Goal: Check status: Check status

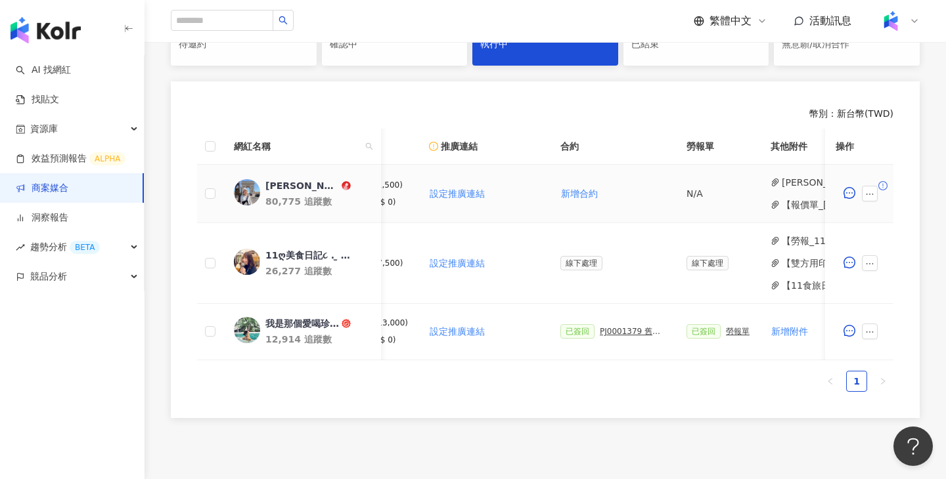
scroll to position [0, 633]
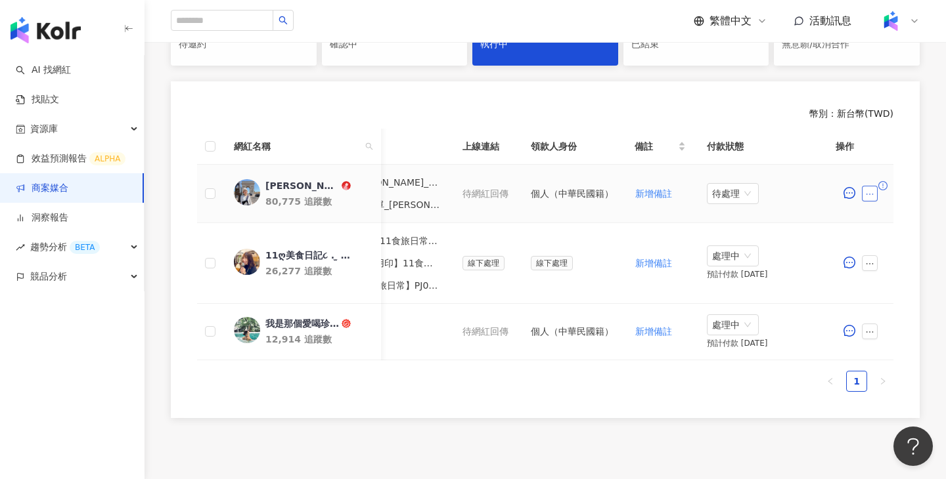
click at [868, 190] on icon "ellipsis" at bounding box center [869, 194] width 9 height 9
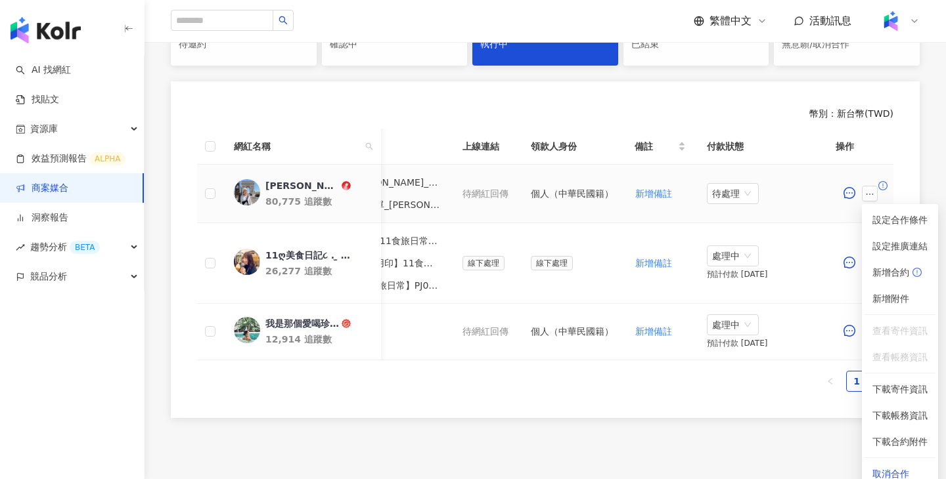
click at [897, 361] on span "查看帳務資訊" at bounding box center [899, 357] width 55 height 14
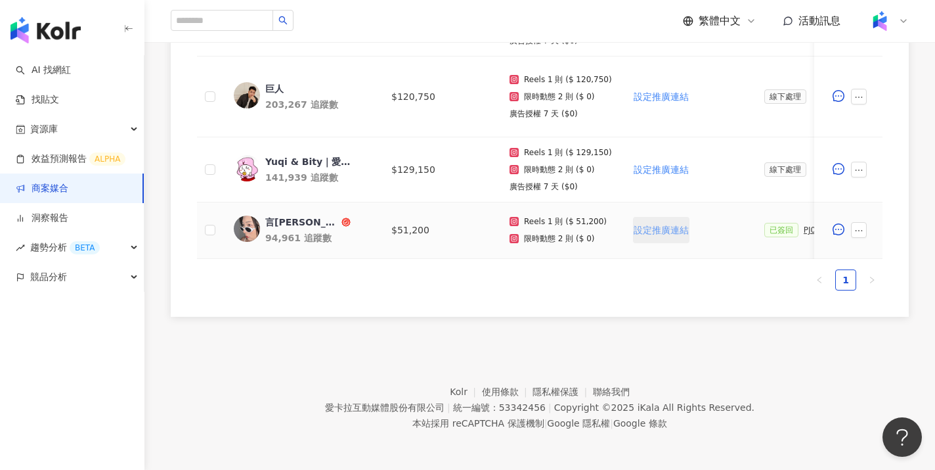
scroll to position [0, 181]
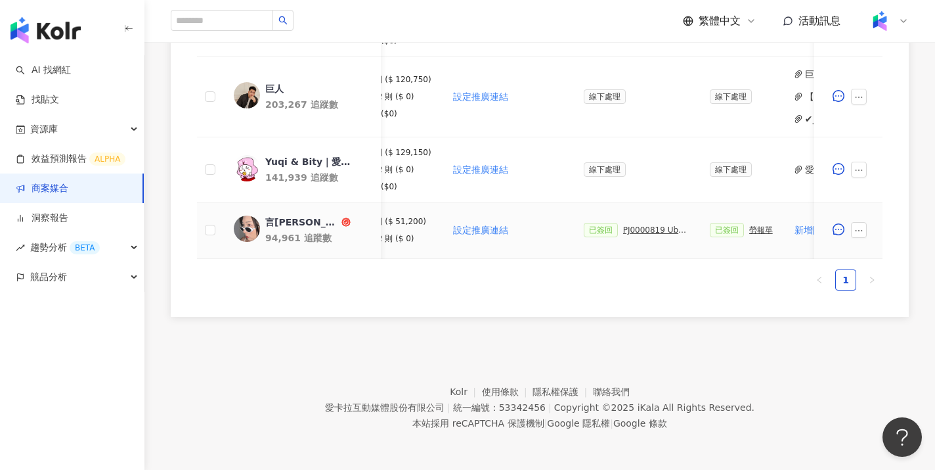
click at [761, 232] on div "勞報單" at bounding box center [761, 229] width 24 height 9
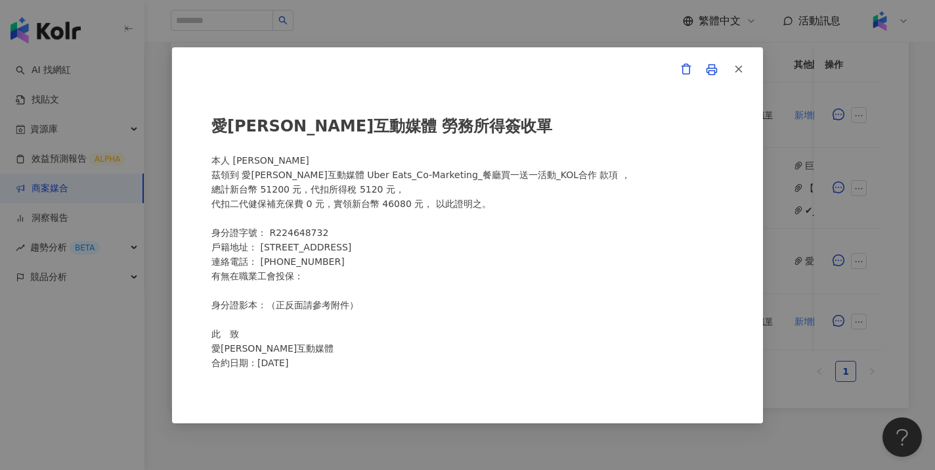
scroll to position [14, 0]
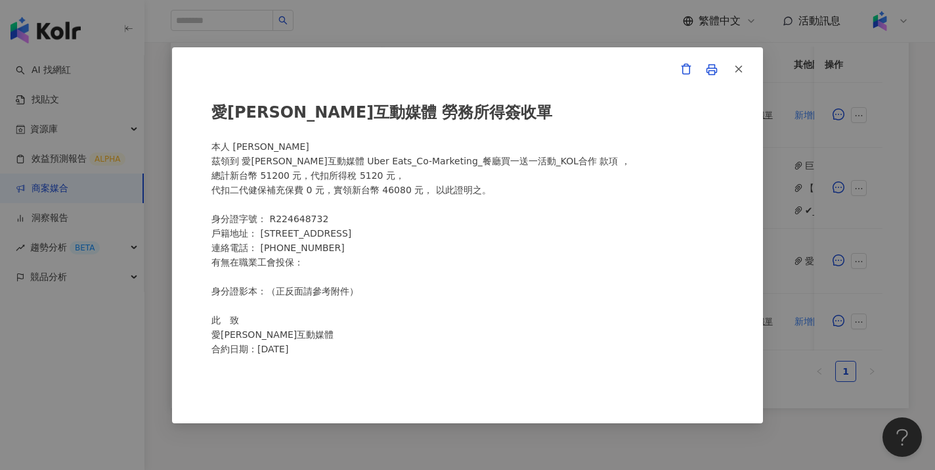
click at [424, 189] on div "愛卡拉互動媒體 勞務所得簽收單 本人 郭子甄 茲領到 愛卡拉互動媒體 Uber Eats_Co-Marketing_餐廳買一送一活動_KOL合作 款項 ， 總…" at bounding box center [467, 235] width 512 height 271
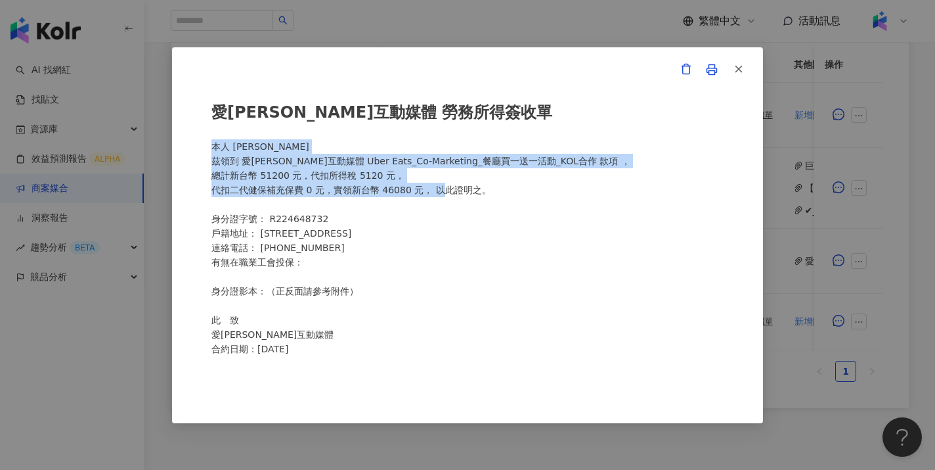
drag, startPoint x: 448, startPoint y: 196, endPoint x: 212, endPoint y: 155, distance: 239.4
click at [202, 147] on div "愛卡拉互動媒體 勞務所得簽收單 本人 郭子甄 茲領到 愛卡拉互動媒體 Uber Eats_Co-Marketing_餐廳買一送一活動_KOL合作 款項 ， 總…" at bounding box center [467, 235] width 591 height 376
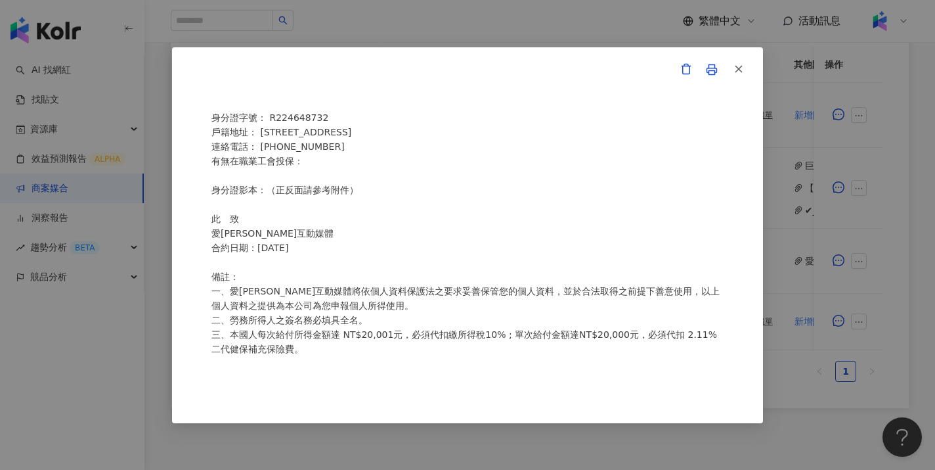
scroll to position [234, 0]
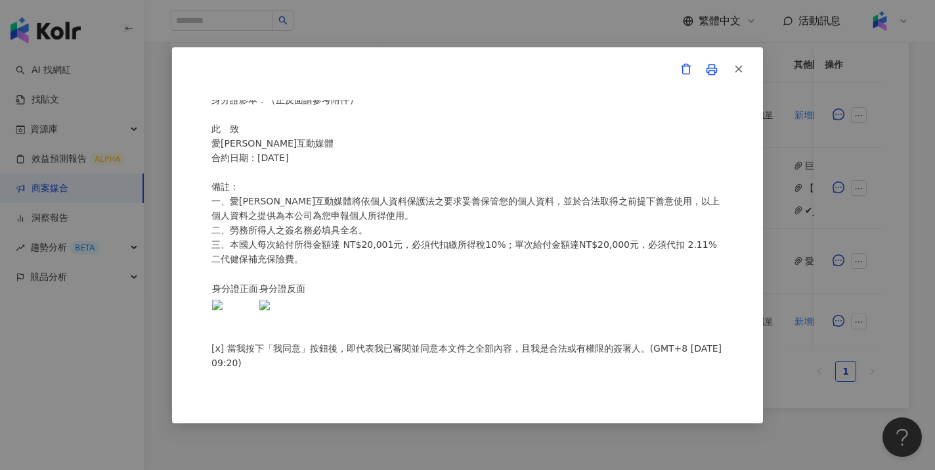
click at [859, 271] on div "愛卡拉互動媒體 勞務所得簽收單 本人 郭子甄 茲領到 愛卡拉互動媒體 Uber Eats_Co-Marketing_餐廳買一送一活動_KOL合作 款項 ， 總…" at bounding box center [467, 235] width 935 height 470
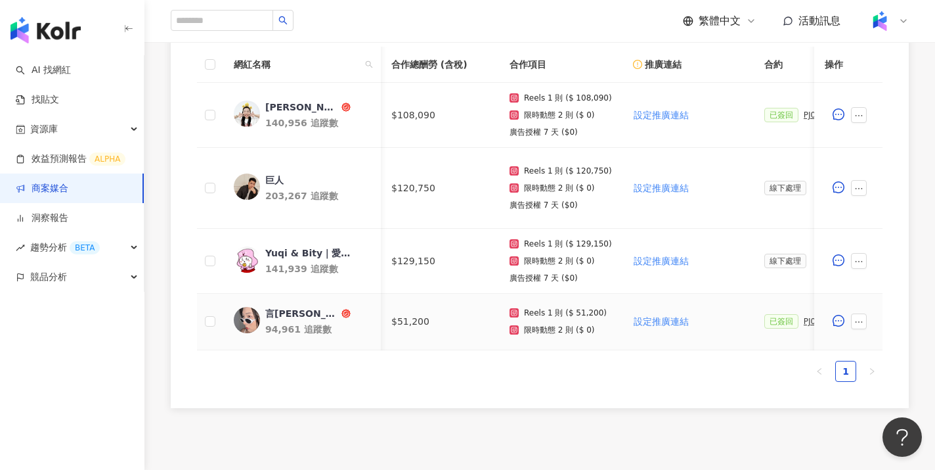
scroll to position [0, 649]
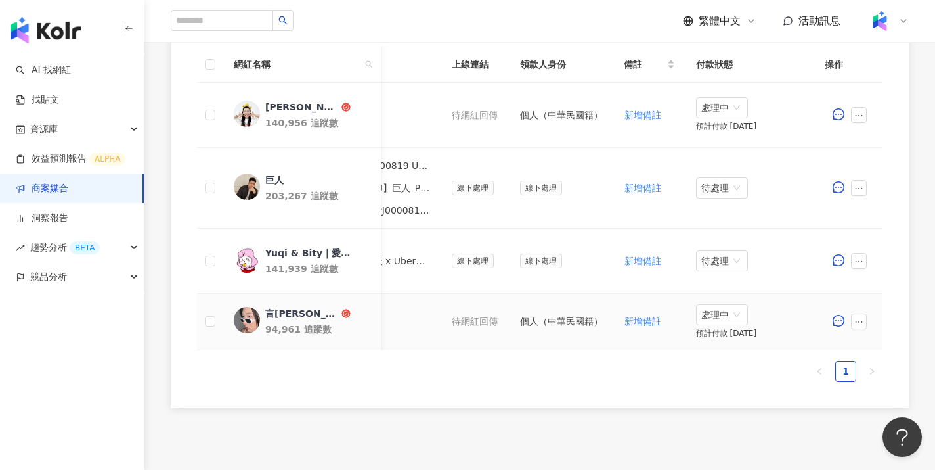
click at [750, 319] on td "處理中 預計付款 2025/09/24" at bounding box center [751, 322] width 131 height 56
click at [739, 318] on span "處理中" at bounding box center [721, 315] width 41 height 20
drag, startPoint x: 739, startPoint y: 318, endPoint x: 739, endPoint y: 303, distance: 14.4
click at [739, 305] on span "處理中" at bounding box center [721, 315] width 41 height 20
click at [724, 309] on span "處理中" at bounding box center [721, 315] width 41 height 20
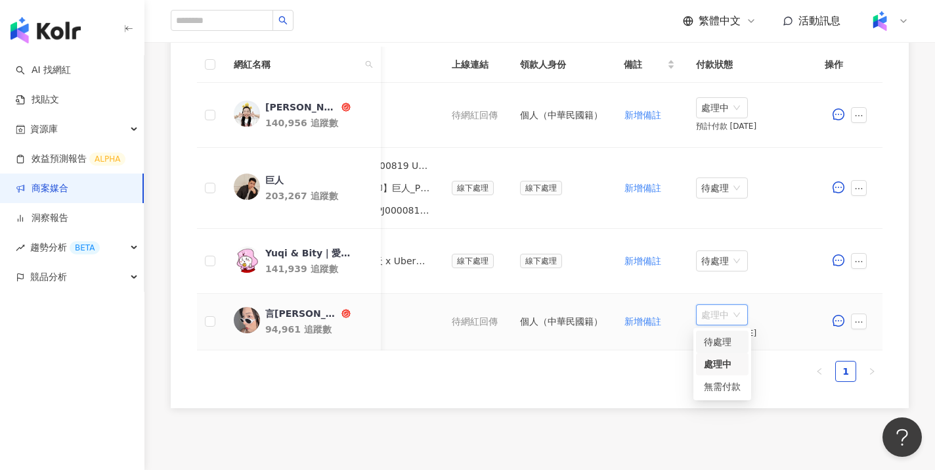
click at [726, 336] on div "待處理" at bounding box center [722, 341] width 37 height 14
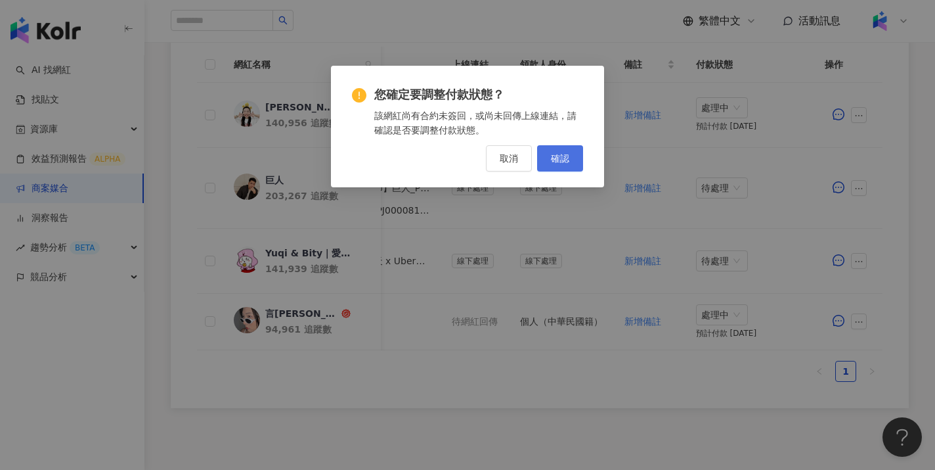
click at [553, 157] on span "確認" at bounding box center [560, 158] width 18 height 11
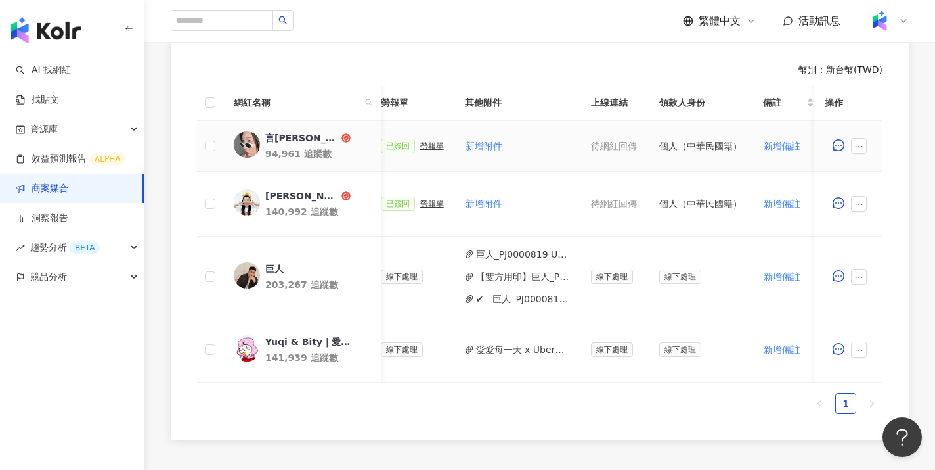
scroll to position [0, 382]
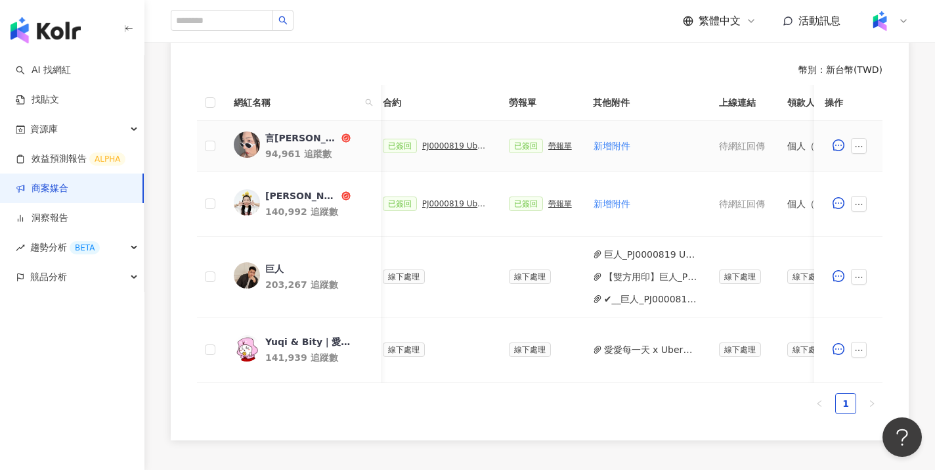
click at [869, 148] on span at bounding box center [861, 146] width 21 height 16
click at [868, 144] on span at bounding box center [861, 146] width 21 height 16
click at [862, 145] on icon "ellipsis" at bounding box center [859, 146] width 9 height 9
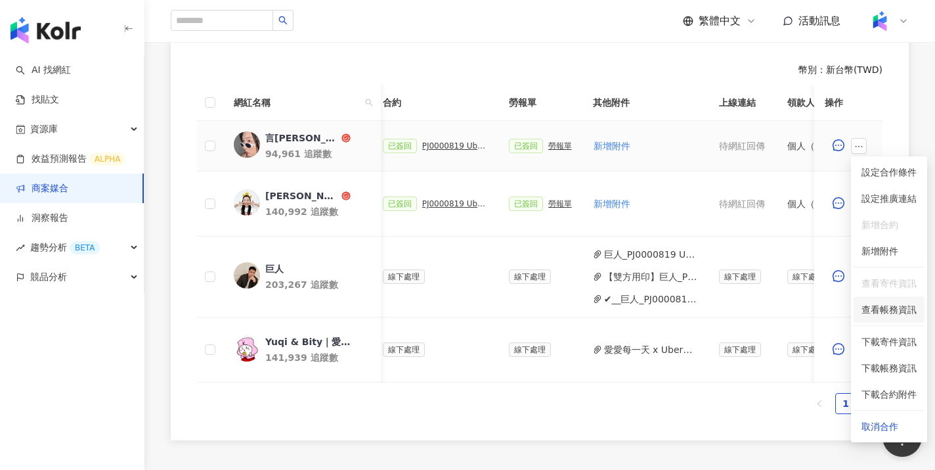
click at [884, 304] on span "查看帳務資訊" at bounding box center [889, 309] width 55 height 14
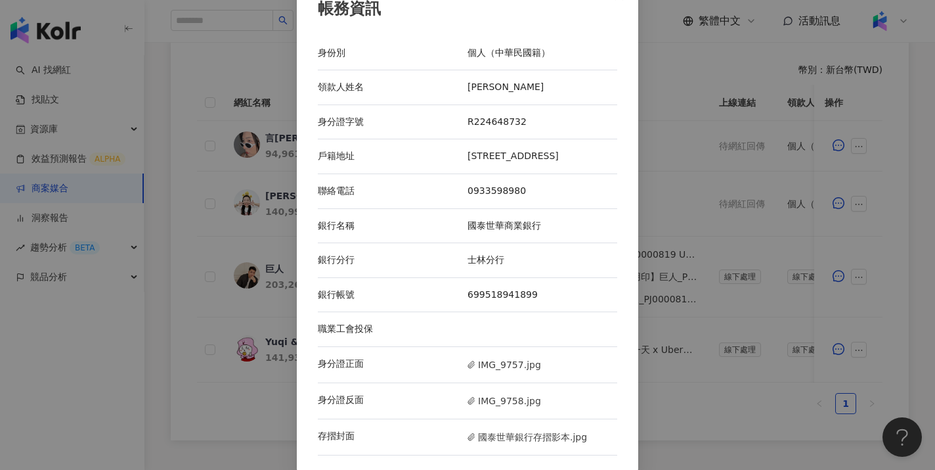
scroll to position [37, 0]
click at [667, 198] on div "帳務資訊 身份別 個人（中華民國籍） 領款人姓名 郭子甄 身分證字號 R224648732 戶籍地址 台南市歸仁區崙頂里12鄰大成路206巷47號 聯絡電話 …" at bounding box center [467, 235] width 935 height 470
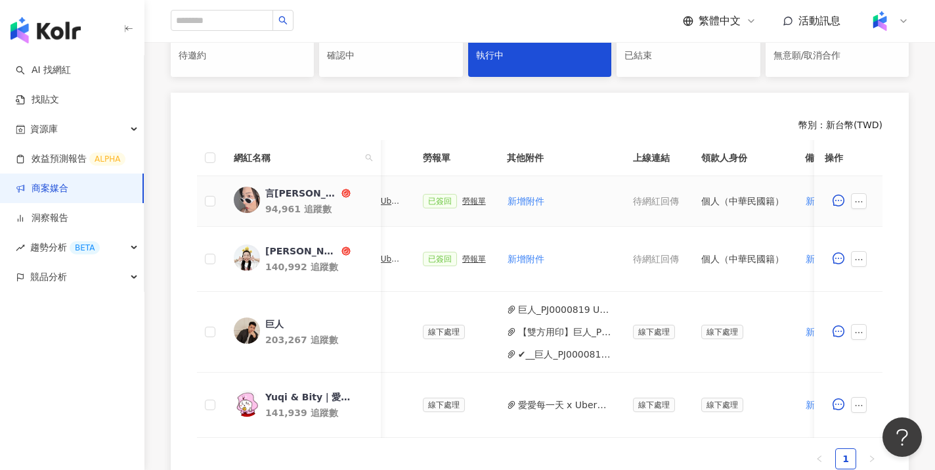
scroll to position [0, 470]
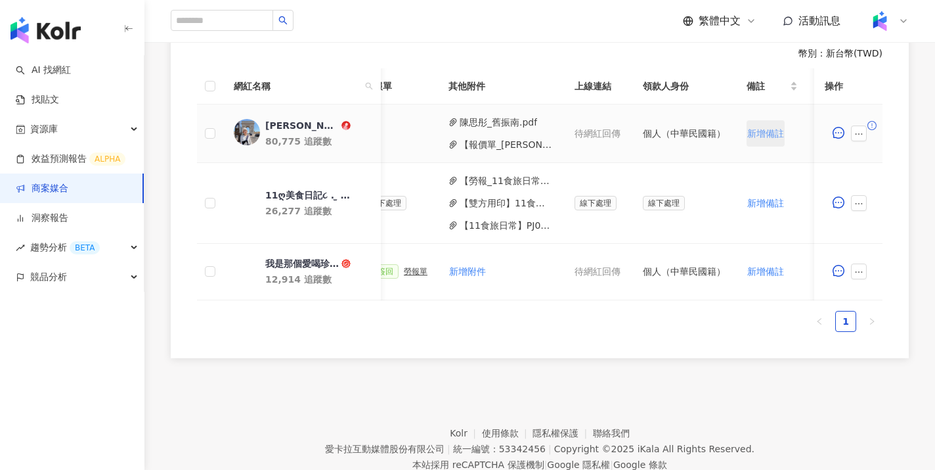
scroll to position [0, 644]
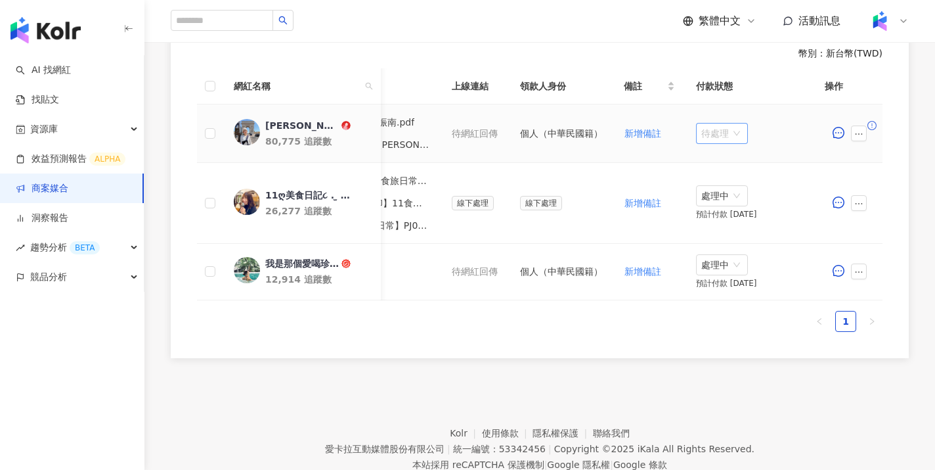
click at [741, 131] on div "待處理" at bounding box center [722, 133] width 52 height 21
click at [729, 183] on div "處理中" at bounding box center [722, 182] width 37 height 14
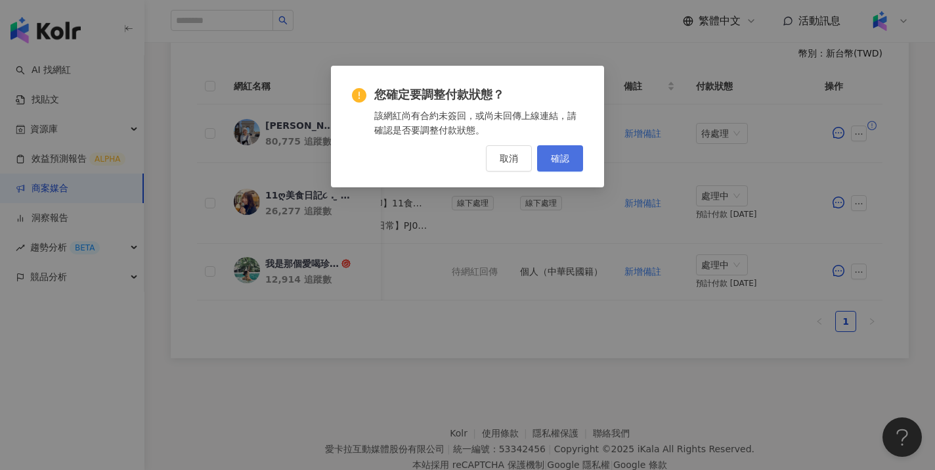
click at [558, 148] on button "確認" at bounding box center [560, 158] width 46 height 26
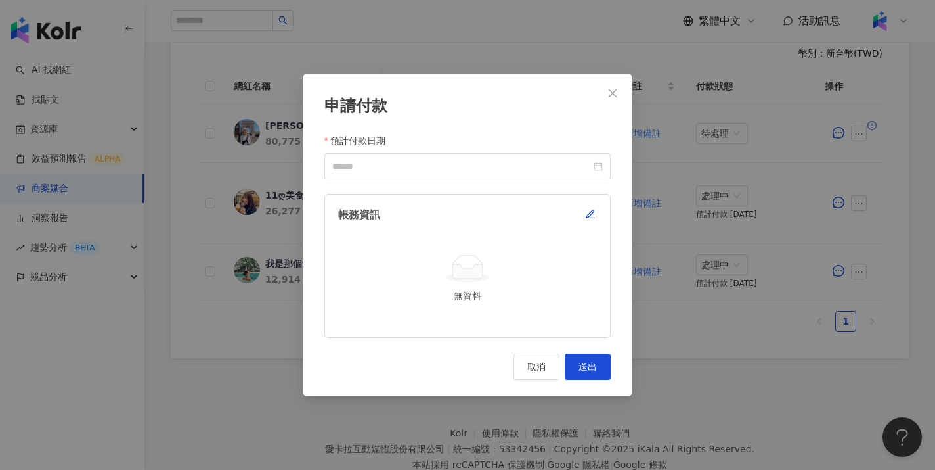
click at [598, 212] on div "帳務資訊 無資料" at bounding box center [467, 266] width 286 height 144
click at [594, 212] on icon "button" at bounding box center [590, 214] width 11 height 11
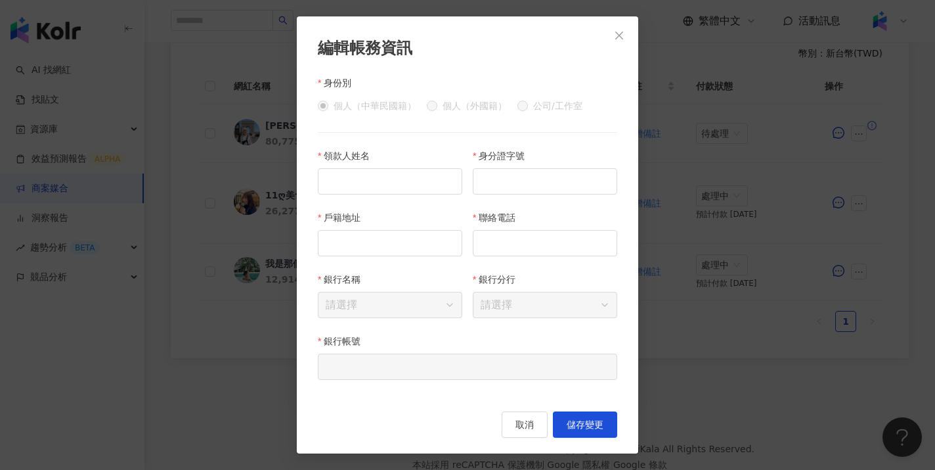
scroll to position [424, 0]
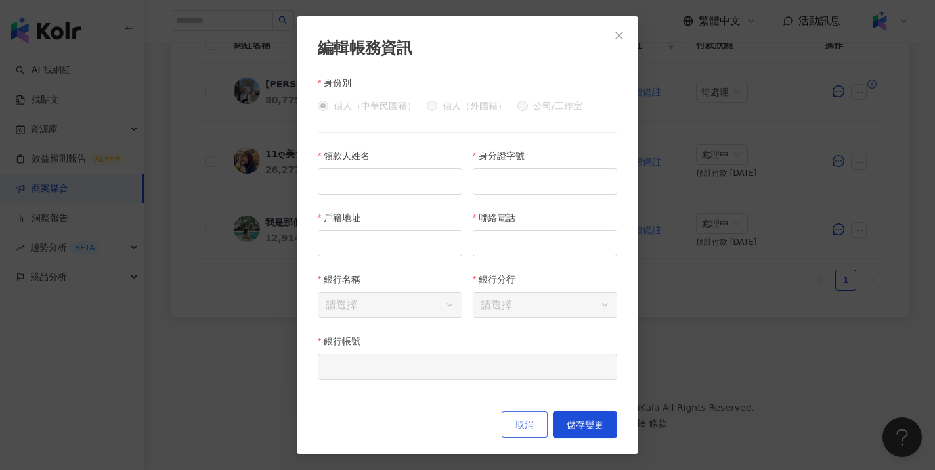
click at [527, 433] on button "取消" at bounding box center [525, 424] width 46 height 26
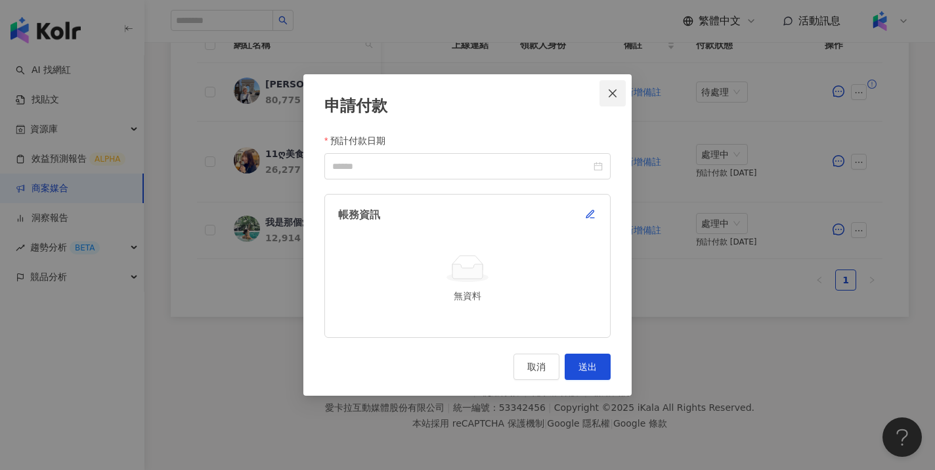
click at [617, 95] on icon "close" at bounding box center [613, 93] width 11 height 11
